Goal: Information Seeking & Learning: Find specific fact

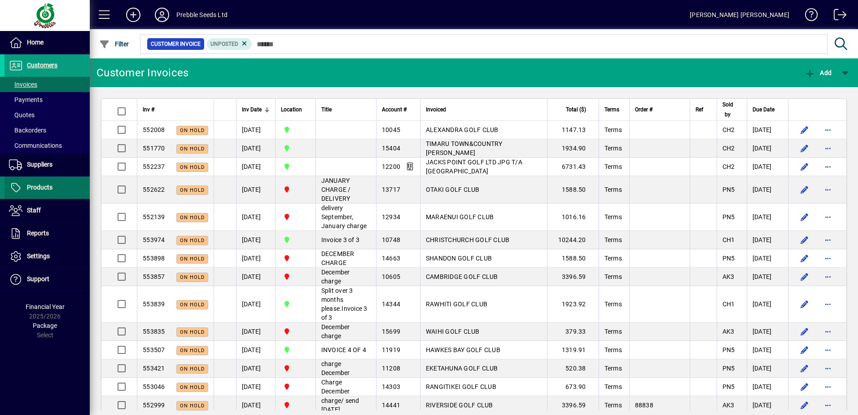
click at [38, 186] on span "Products" at bounding box center [40, 187] width 26 height 7
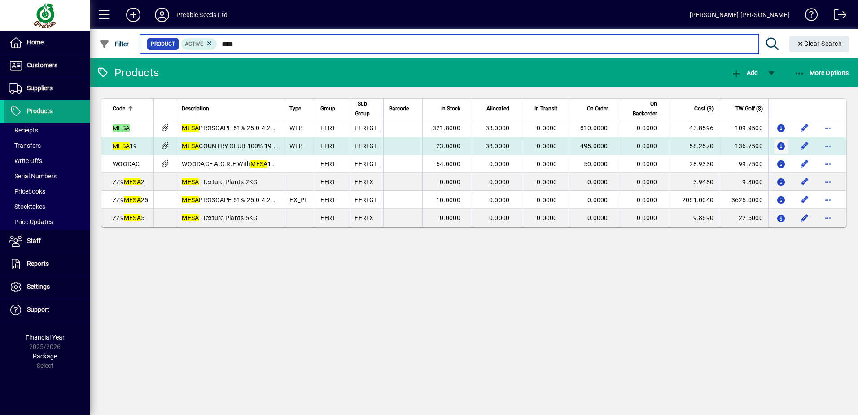
type input "****"
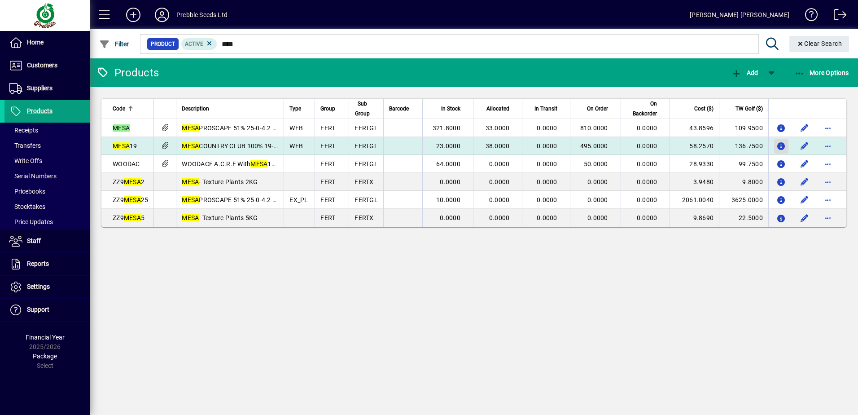
click at [779, 145] on icon "button" at bounding box center [781, 147] width 9 height 8
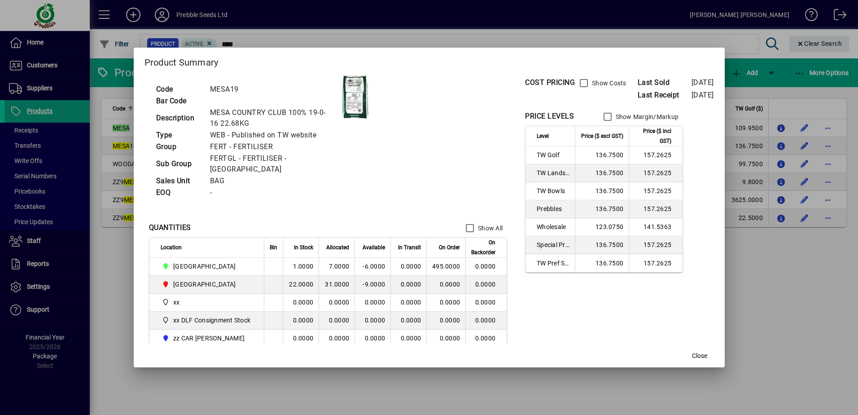
click at [707, 354] on span "Close" at bounding box center [699, 355] width 15 height 9
